Goal: Browse casually: Explore the website without a specific task or goal

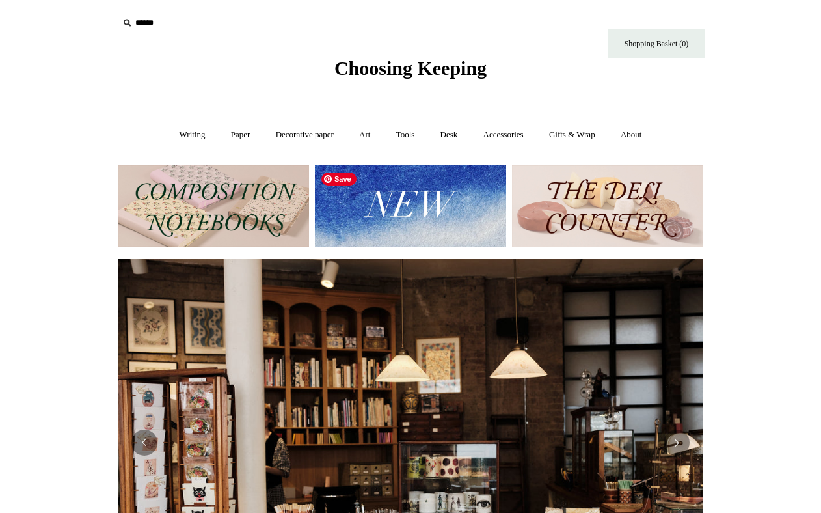
click at [418, 196] on img at bounding box center [410, 205] width 191 height 81
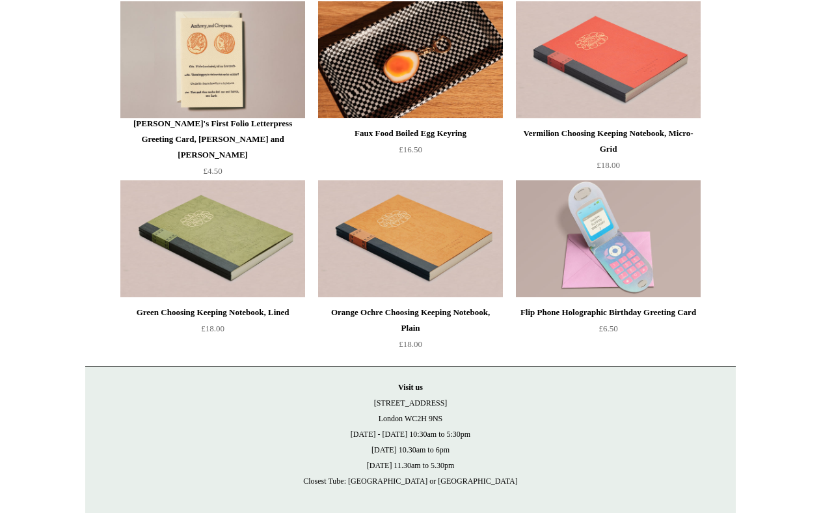
scroll to position [2680, 0]
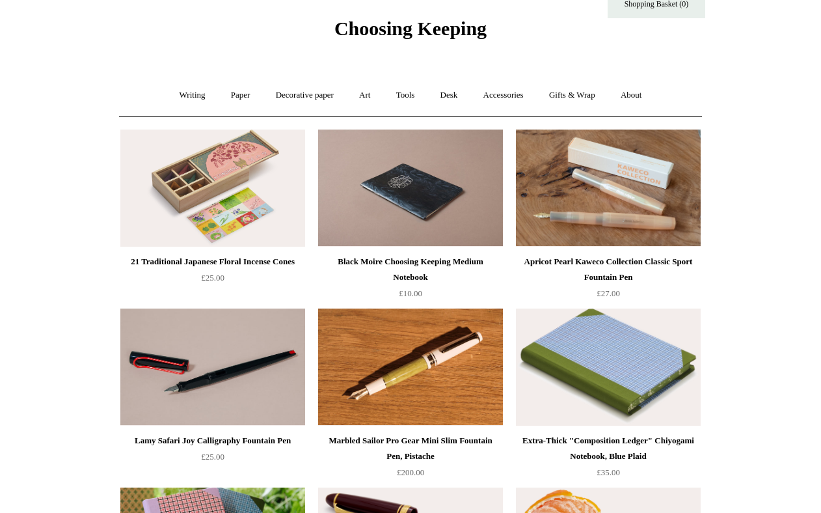
scroll to position [0, 0]
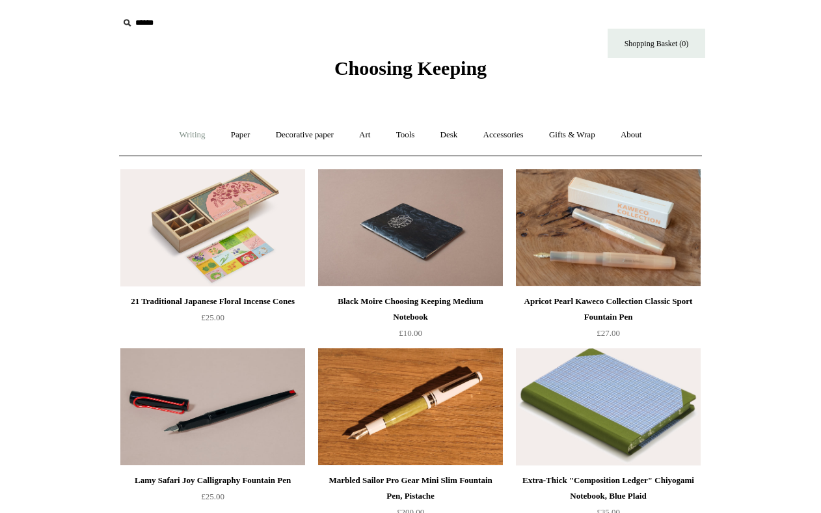
click at [180, 137] on link "Writing +" at bounding box center [192, 135] width 49 height 34
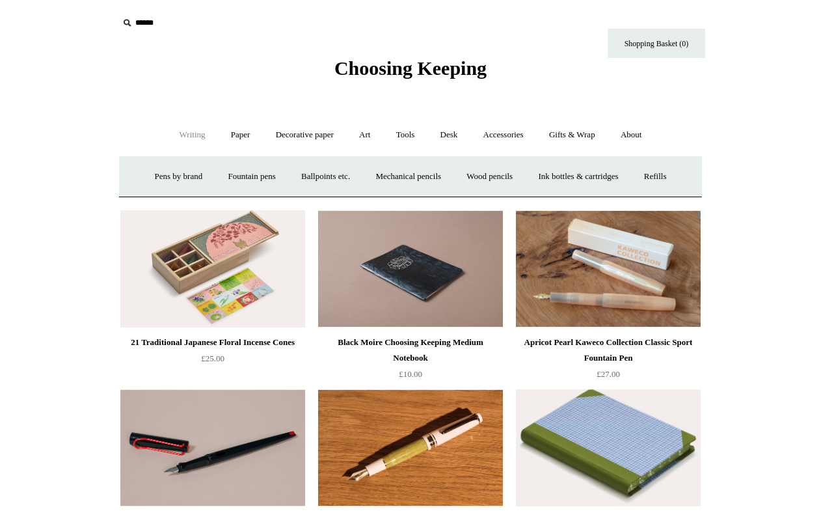
click at [443, 133] on link "Desk +" at bounding box center [449, 135] width 41 height 34
click at [350, 70] on span "Choosing Keeping" at bounding box center [410, 67] width 152 height 21
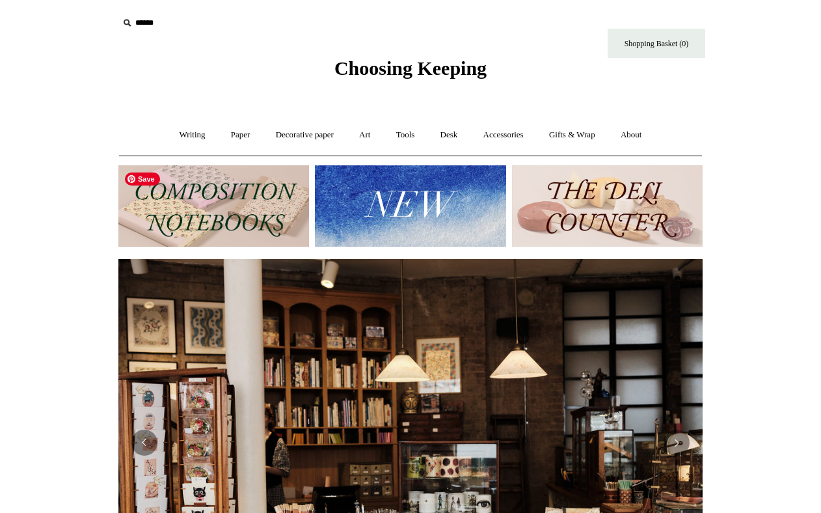
click at [195, 194] on img at bounding box center [213, 205] width 191 height 81
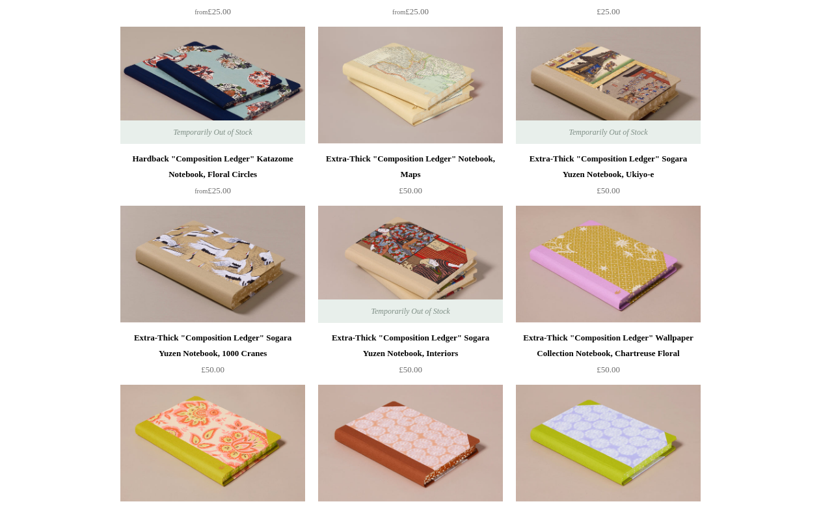
scroll to position [914, 0]
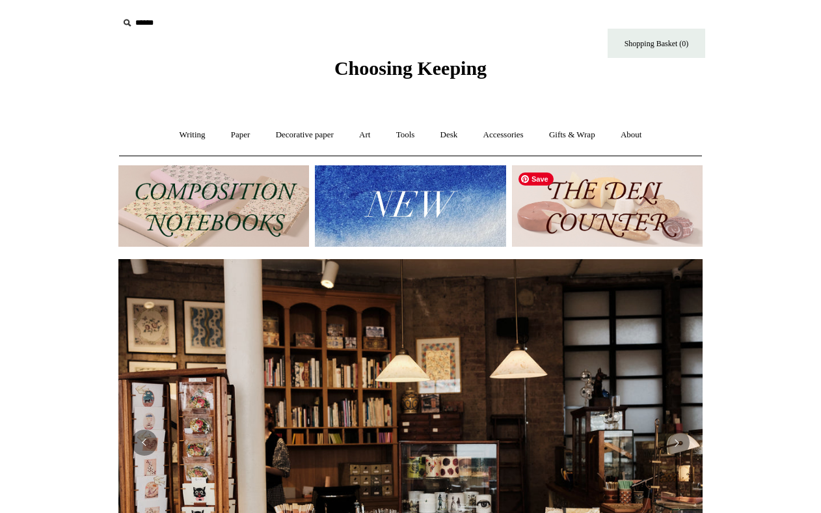
click at [594, 217] on img at bounding box center [607, 205] width 191 height 81
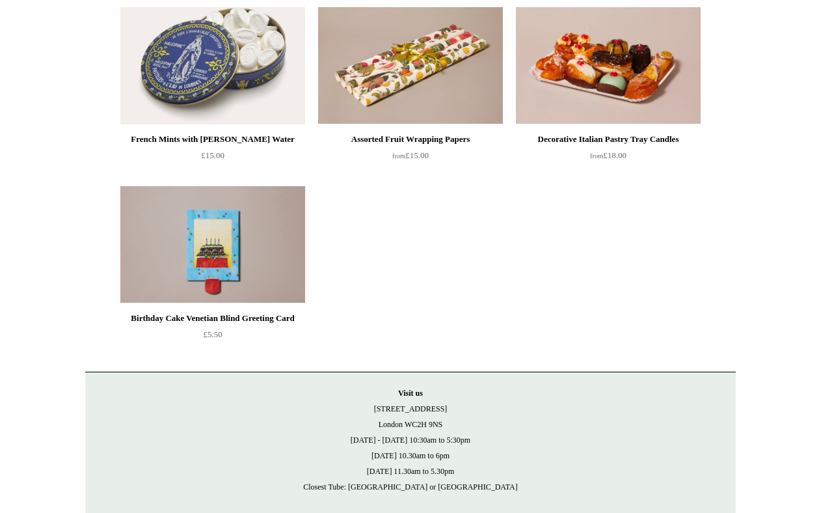
scroll to position [1119, 0]
